Goal: Task Accomplishment & Management: Manage account settings

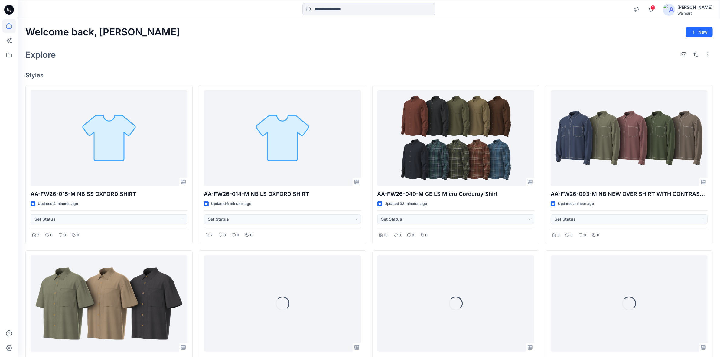
click at [250, 28] on div "Welcome back, Shabbir New" at bounding box center [369, 32] width 688 height 11
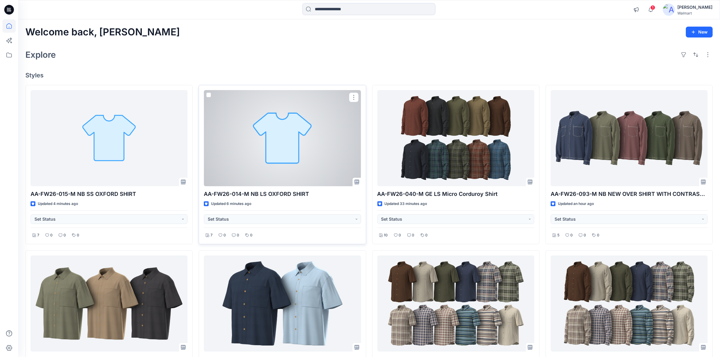
click at [304, 142] on div at bounding box center [282, 138] width 157 height 96
click at [133, 130] on div at bounding box center [109, 138] width 157 height 96
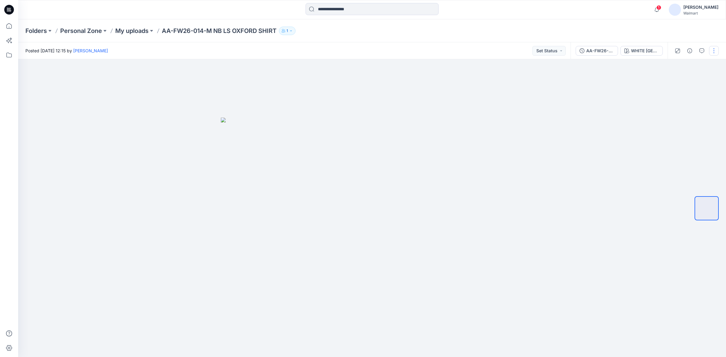
click at [713, 50] on button "button" at bounding box center [714, 51] width 10 height 10
click at [680, 76] on button "Edit" at bounding box center [689, 81] width 56 height 11
click at [713, 52] on button "button" at bounding box center [714, 51] width 10 height 10
click at [683, 77] on button "Edit" at bounding box center [689, 81] width 56 height 11
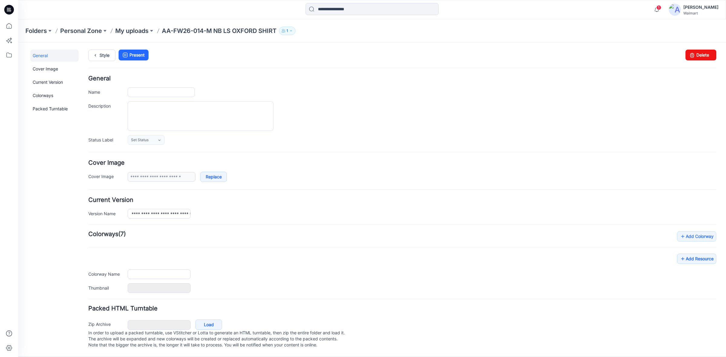
type input "**********"
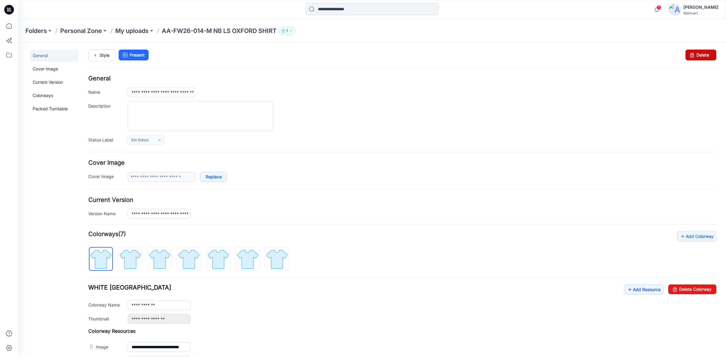
click at [691, 60] on link "Delete" at bounding box center [701, 55] width 31 height 11
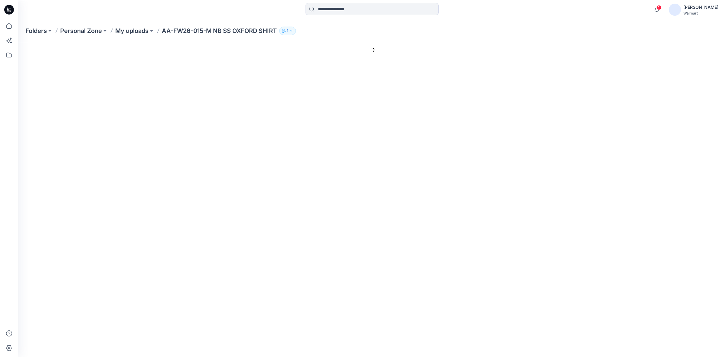
type input "**********"
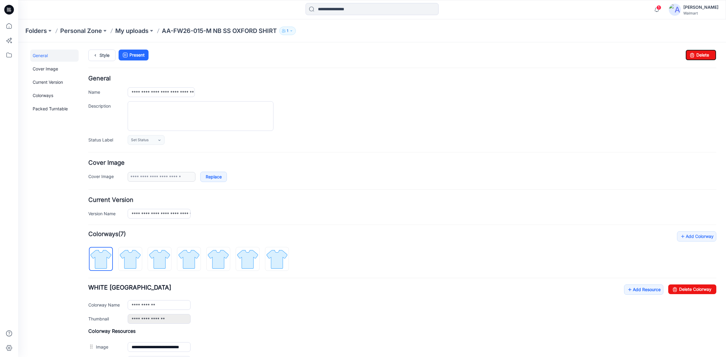
drag, startPoint x: 694, startPoint y: 57, endPoint x: 399, endPoint y: 49, distance: 294.5
click at [694, 57] on link "Delete" at bounding box center [701, 55] width 31 height 11
